Goal: Navigation & Orientation: Find specific page/section

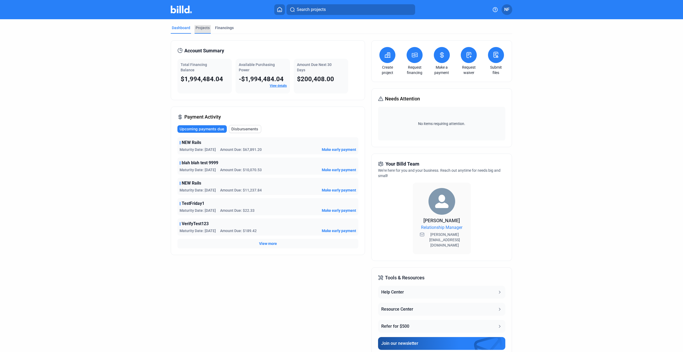
drag, startPoint x: 206, startPoint y: 29, endPoint x: 208, endPoint y: 28, distance: 2.7
click at [206, 29] on div "Projects" at bounding box center [203, 27] width 14 height 5
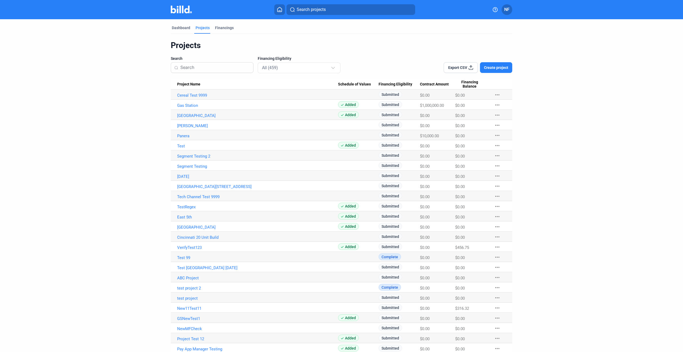
click at [498, 95] on mat-icon "more_horiz" at bounding box center [497, 95] width 6 height 6
click at [537, 91] on div at bounding box center [341, 176] width 683 height 352
click at [219, 11] on div "Search projects" at bounding box center [345, 9] width 284 height 11
drag, startPoint x: 229, startPoint y: 28, endPoint x: 222, endPoint y: 28, distance: 6.9
click at [229, 28] on div "Financings" at bounding box center [224, 27] width 19 height 5
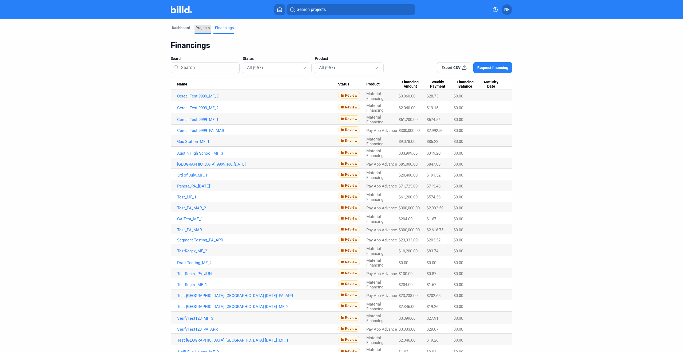
click at [199, 29] on div "Projects" at bounding box center [203, 27] width 14 height 5
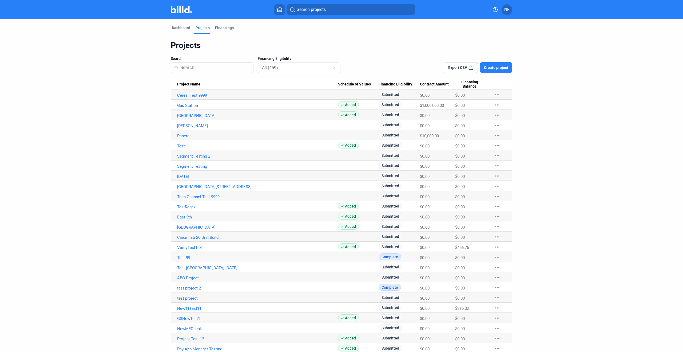
click at [224, 6] on div "Search projects" at bounding box center [345, 9] width 284 height 11
